Goal: Book appointment/travel/reservation

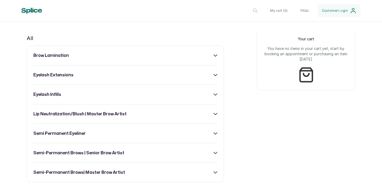
scroll to position [334, 0]
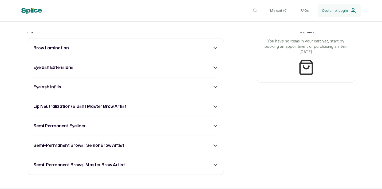
click at [214, 49] on icon at bounding box center [215, 48] width 3 height 2
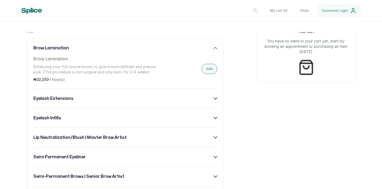
click at [213, 100] on icon at bounding box center [215, 99] width 4 height 4
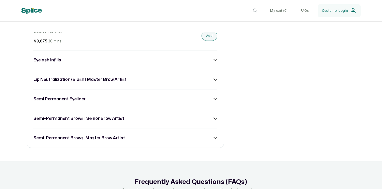
scroll to position [633, 0]
click at [214, 61] on div "eyelash infills" at bounding box center [125, 60] width 184 height 6
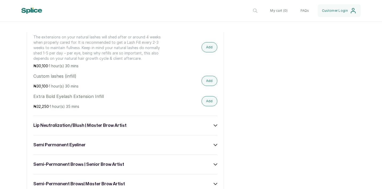
scroll to position [797, 0]
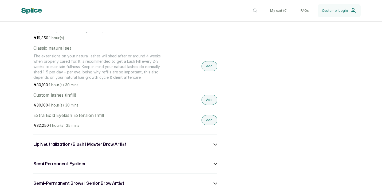
click at [207, 68] on button "Add" at bounding box center [209, 66] width 16 height 10
click at [276, 9] on button "My cart ( 1 )" at bounding box center [279, 10] width 25 height 13
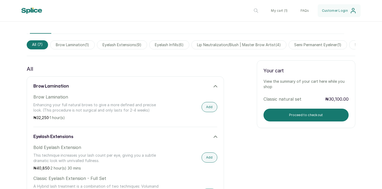
scroll to position [302, 0]
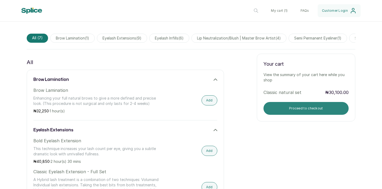
click at [298, 111] on button "Proceed to checkout" at bounding box center [305, 108] width 85 height 13
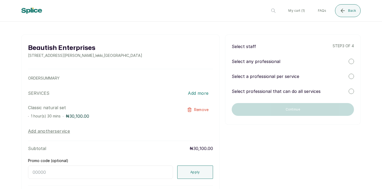
scroll to position [0, 0]
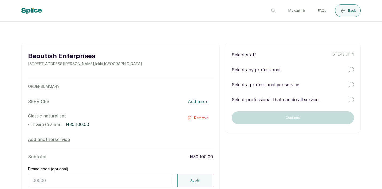
click at [298, 70] on div "Select any professional" at bounding box center [293, 69] width 122 height 6
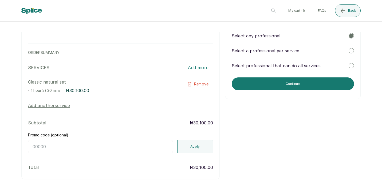
scroll to position [51, 0]
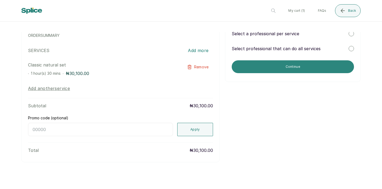
click at [255, 70] on button "Continue" at bounding box center [293, 66] width 122 height 13
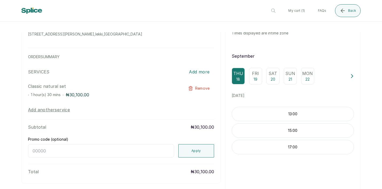
scroll to position [30, 0]
click at [254, 75] on p "Fri" at bounding box center [255, 73] width 7 height 6
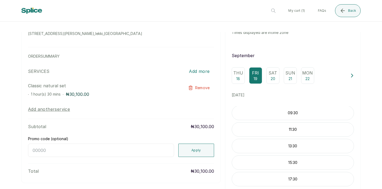
click at [271, 80] on p "20" at bounding box center [273, 78] width 5 height 5
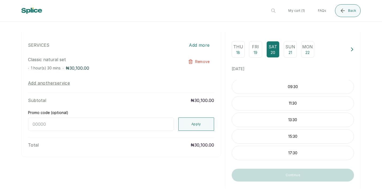
scroll to position [75, 0]
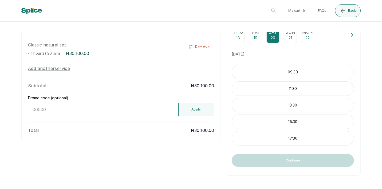
click at [275, 104] on p "13:30" at bounding box center [293, 104] width 122 height 5
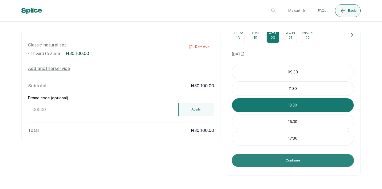
click at [278, 159] on button "Continue" at bounding box center [293, 160] width 122 height 13
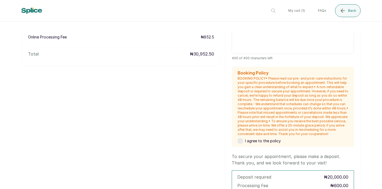
scroll to position [272, 0]
